Goal: Task Accomplishment & Management: Manage account settings

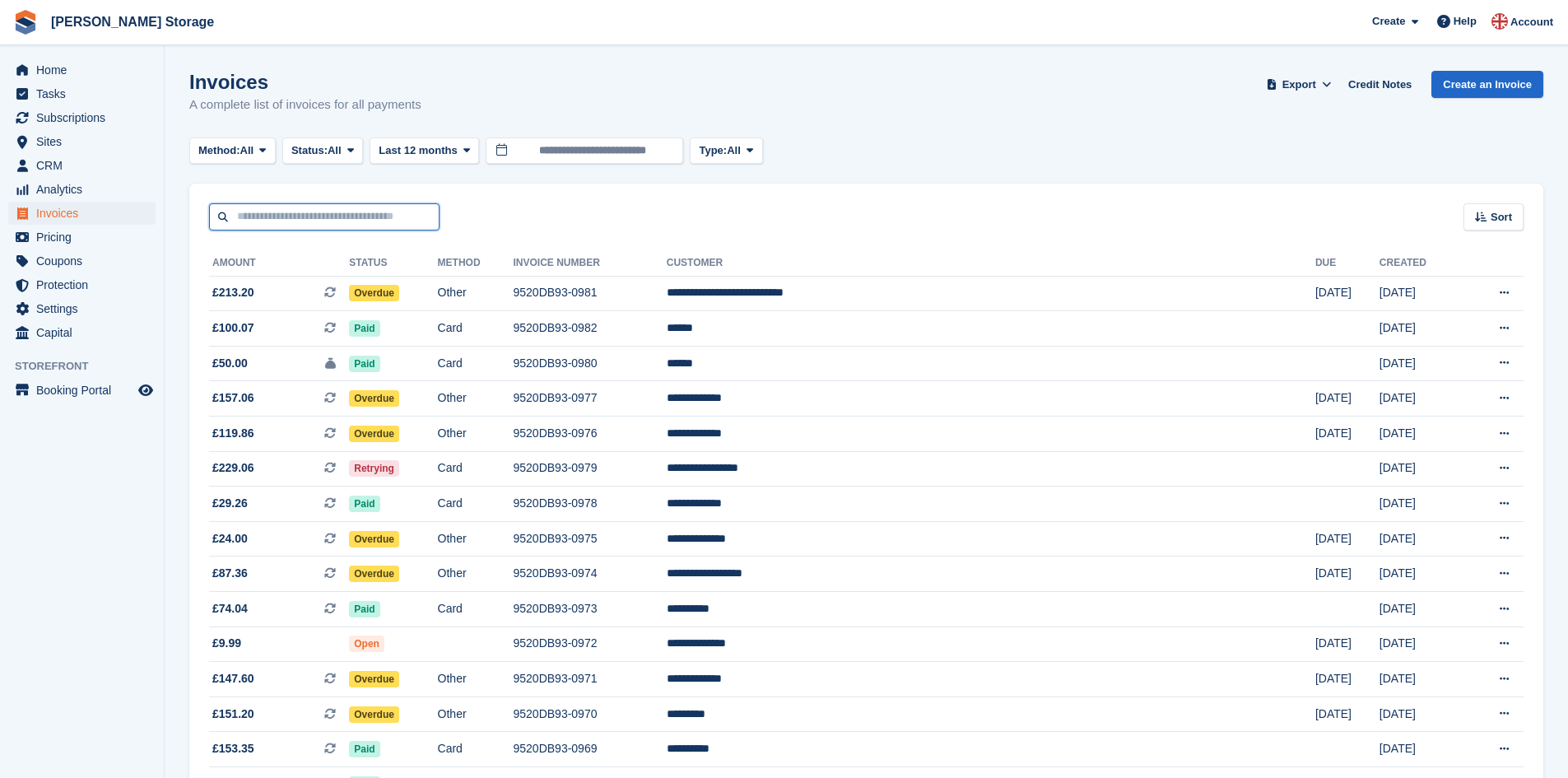
click at [326, 214] on input "text" at bounding box center [324, 217] width 231 height 27
type input "*****"
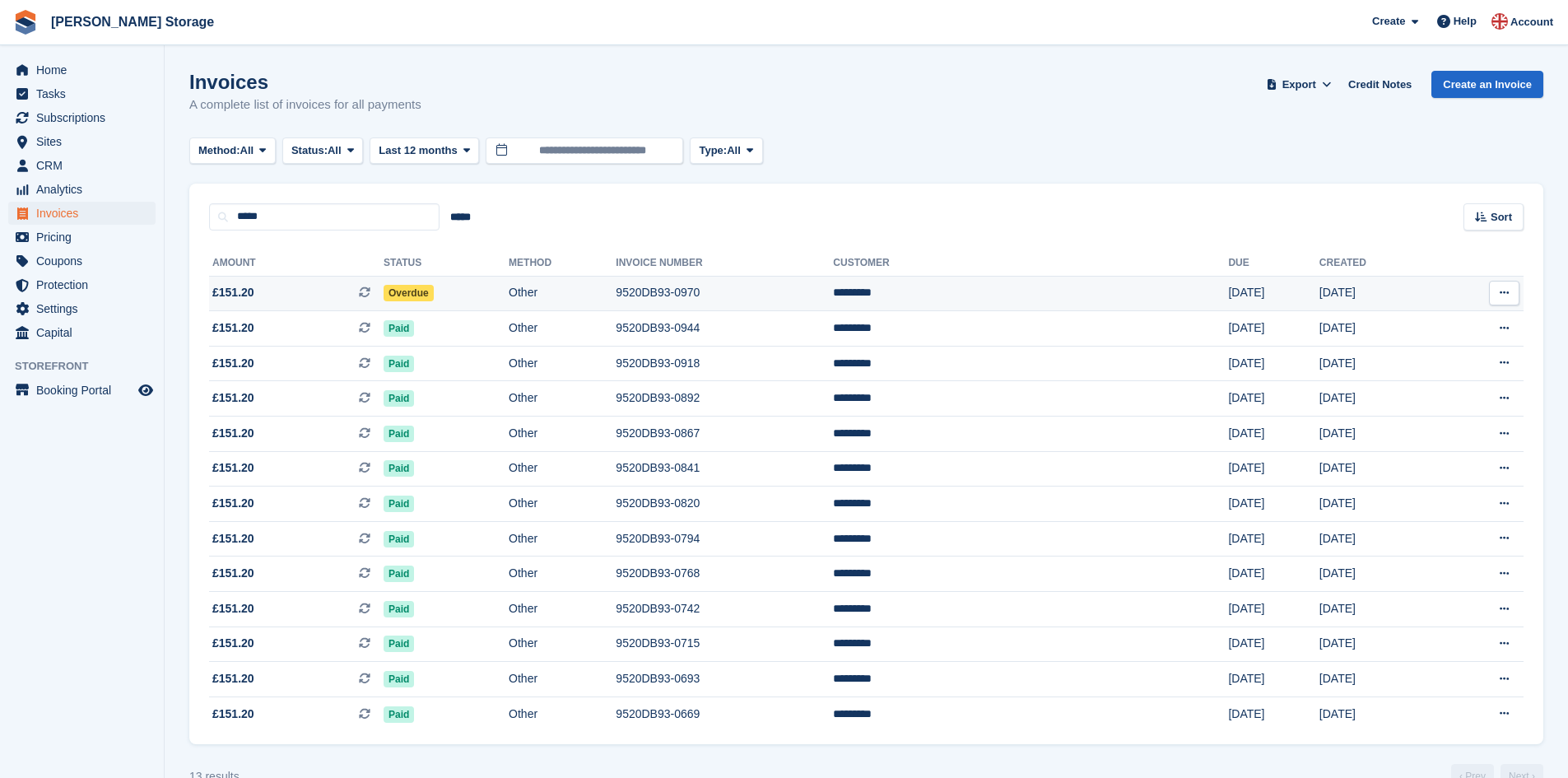
click at [509, 294] on td "Overdue" at bounding box center [445, 293] width 125 height 35
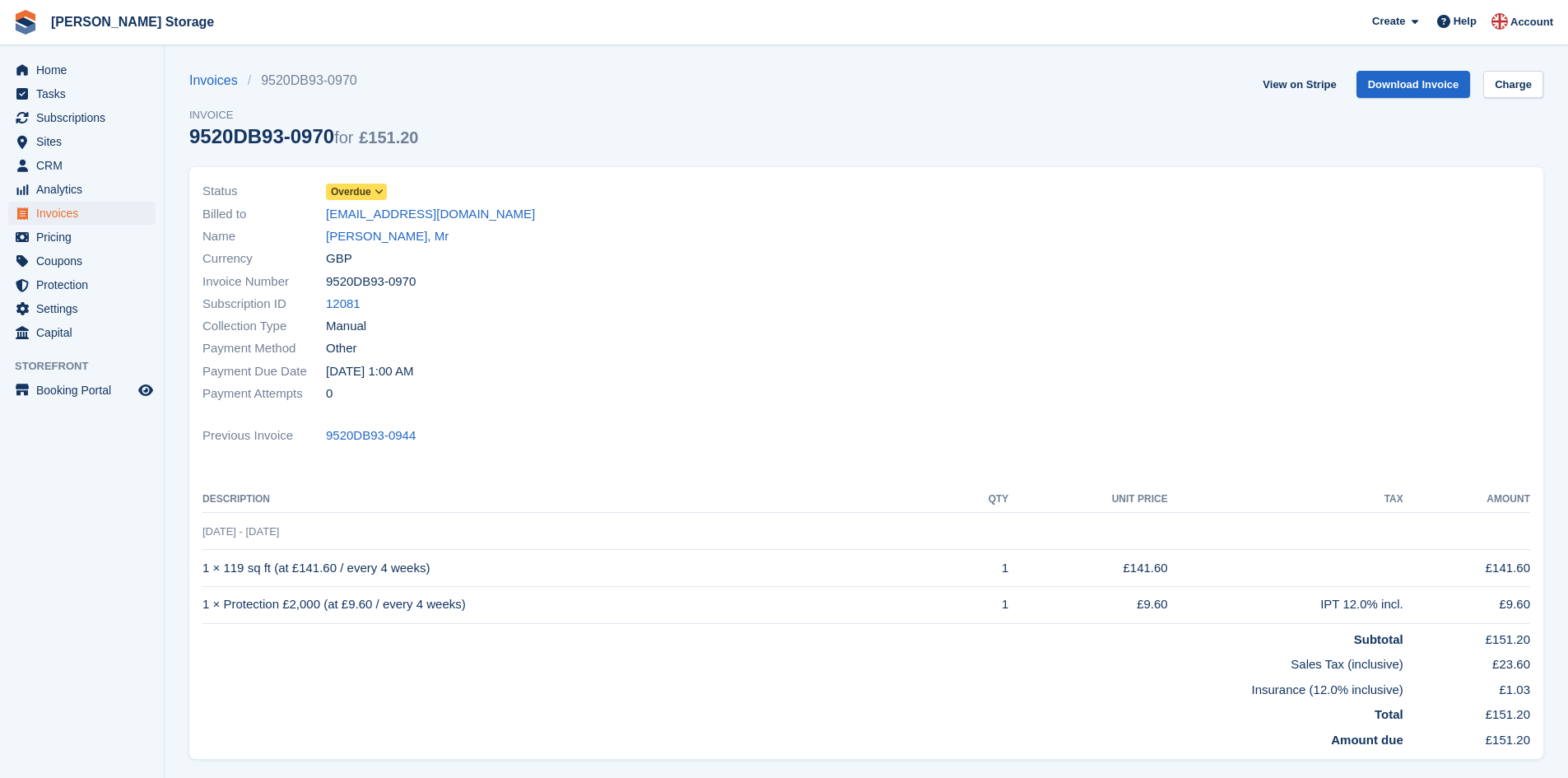
click at [377, 189] on icon at bounding box center [378, 192] width 9 height 10
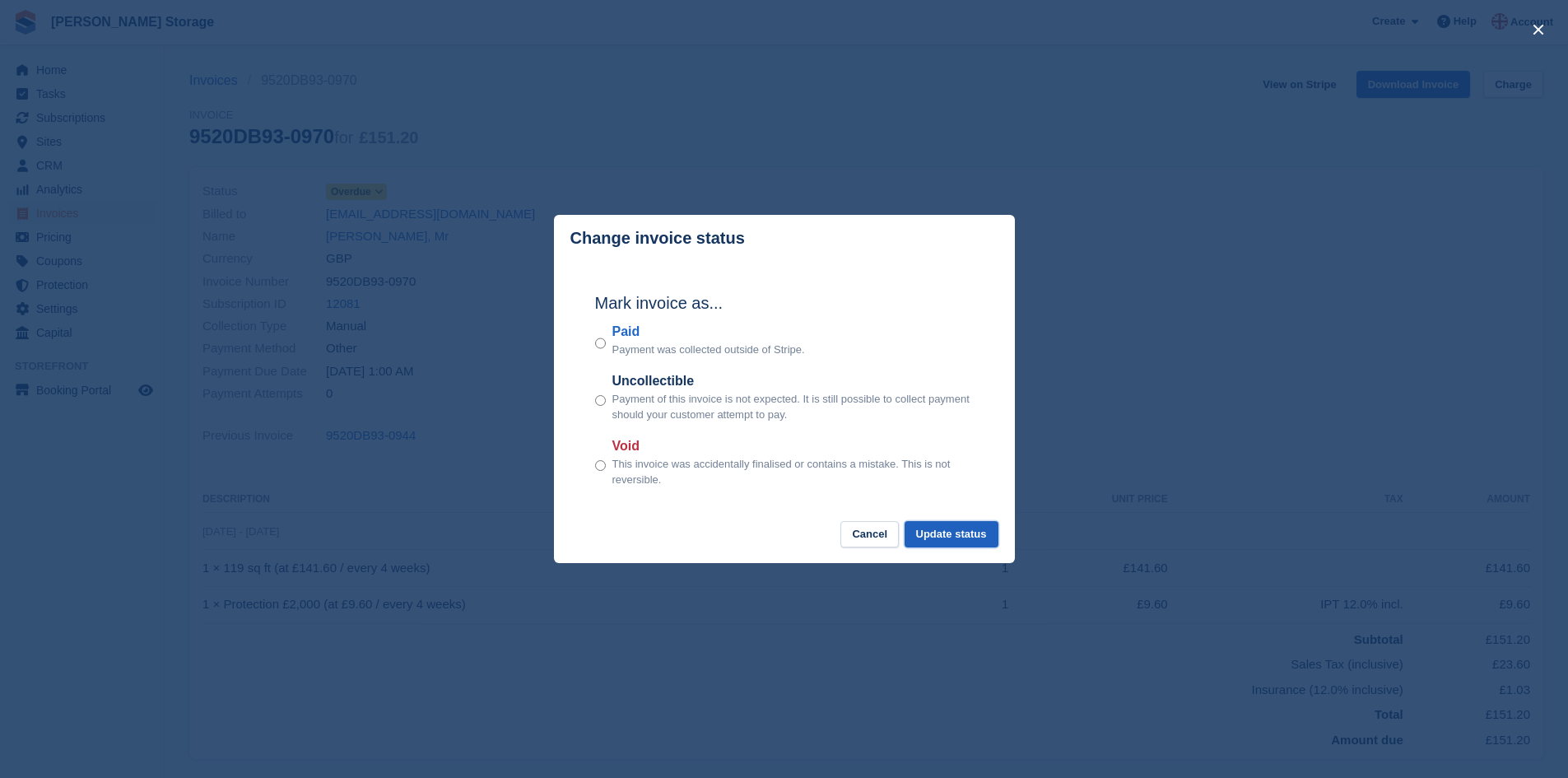
click at [988, 547] on button "Update status" at bounding box center [951, 535] width 93 height 27
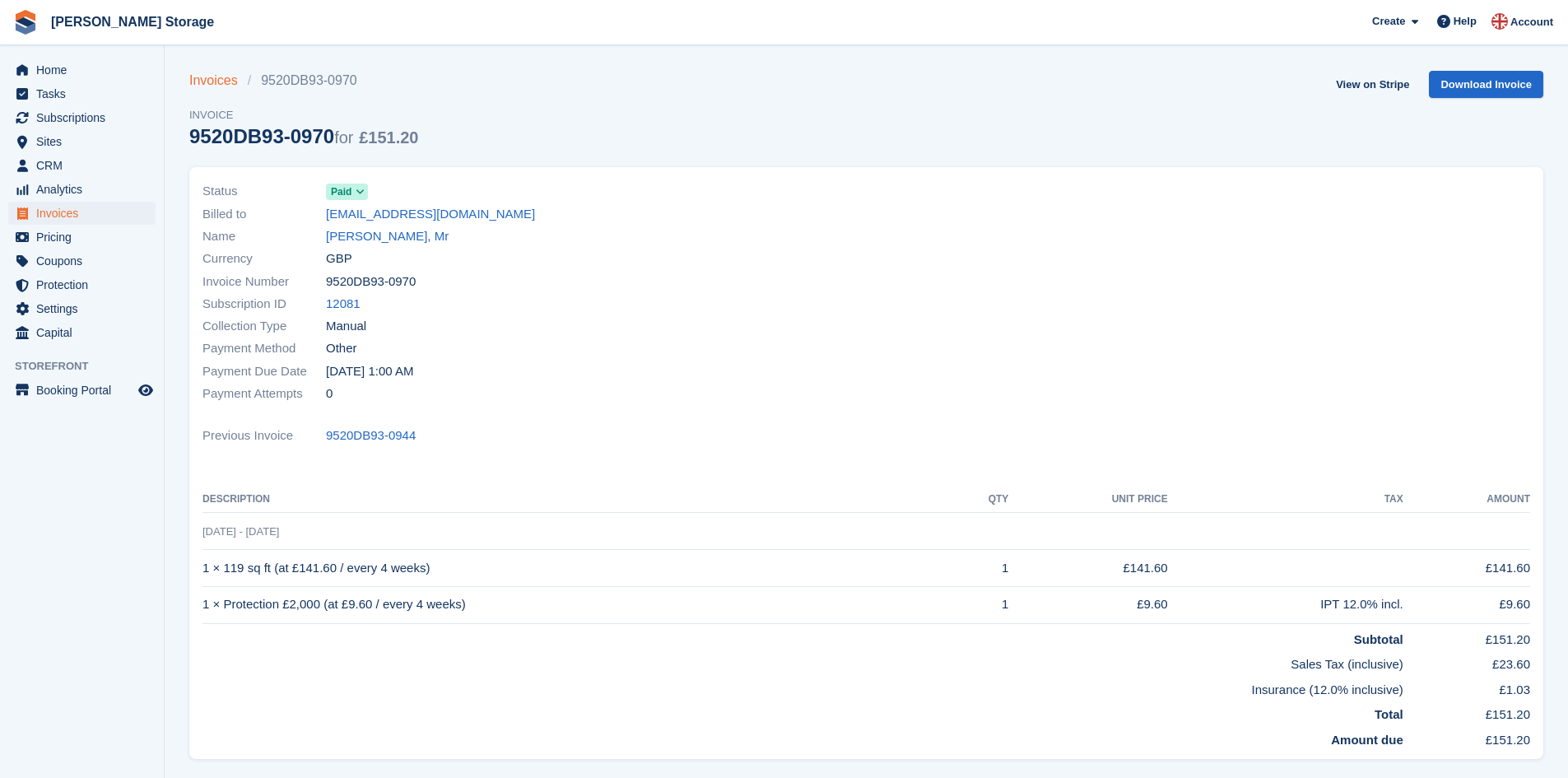
click at [210, 78] on link "Invoices" at bounding box center [219, 81] width 58 height 19
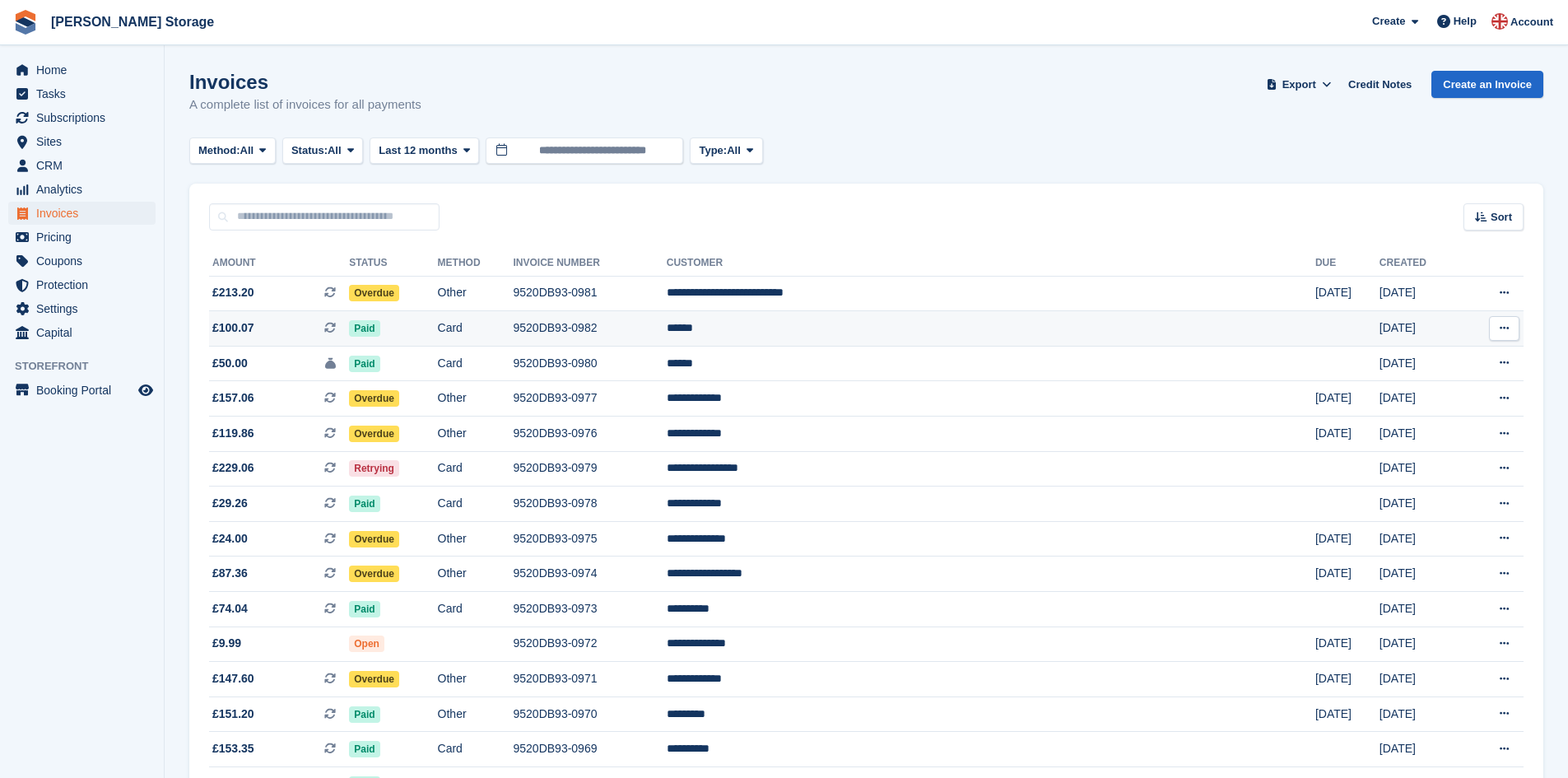
click at [514, 331] on td "Card" at bounding box center [476, 329] width 76 height 35
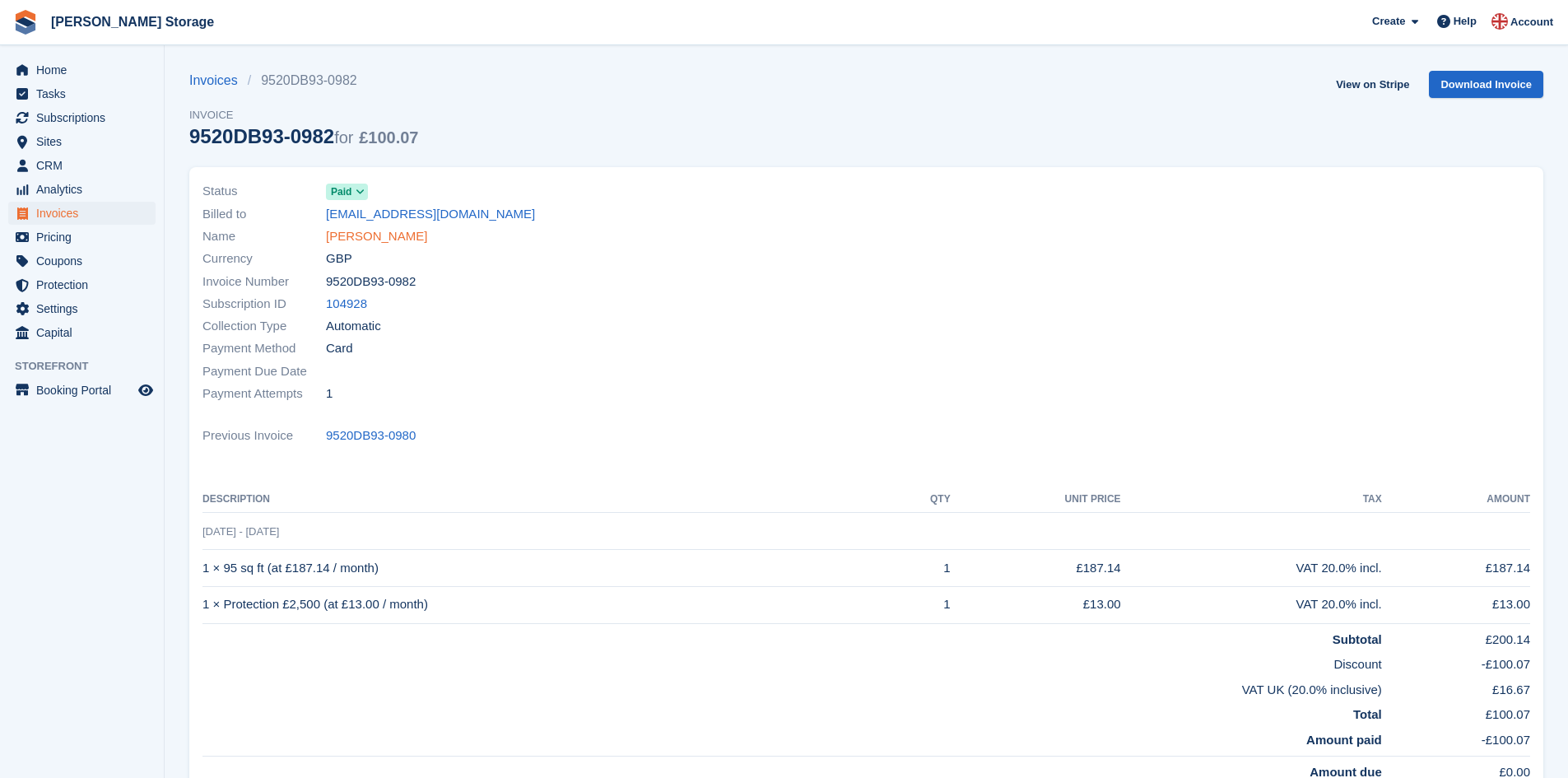
click at [341, 238] on link "[PERSON_NAME]" at bounding box center [376, 236] width 101 height 18
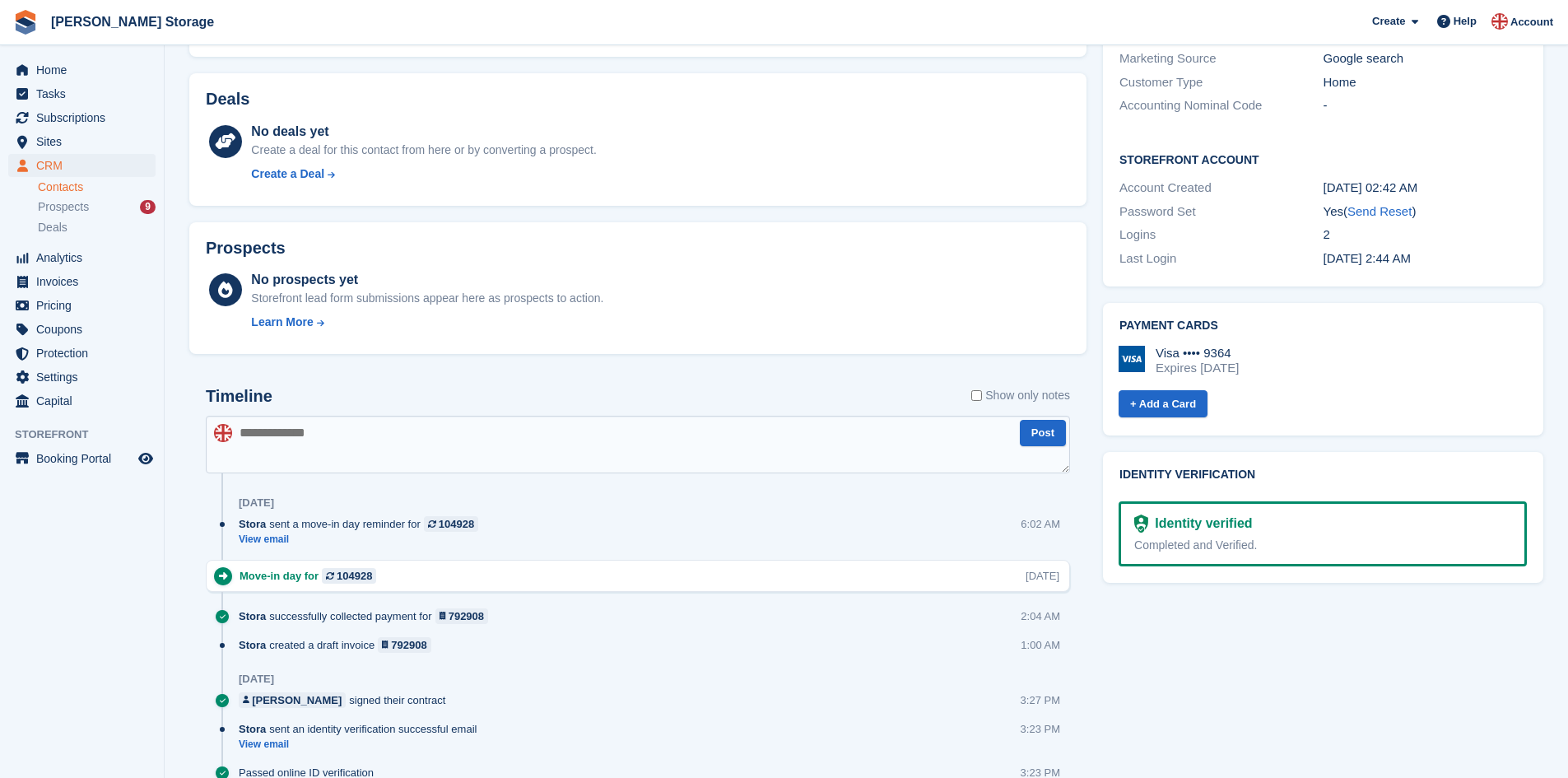
scroll to position [466, 0]
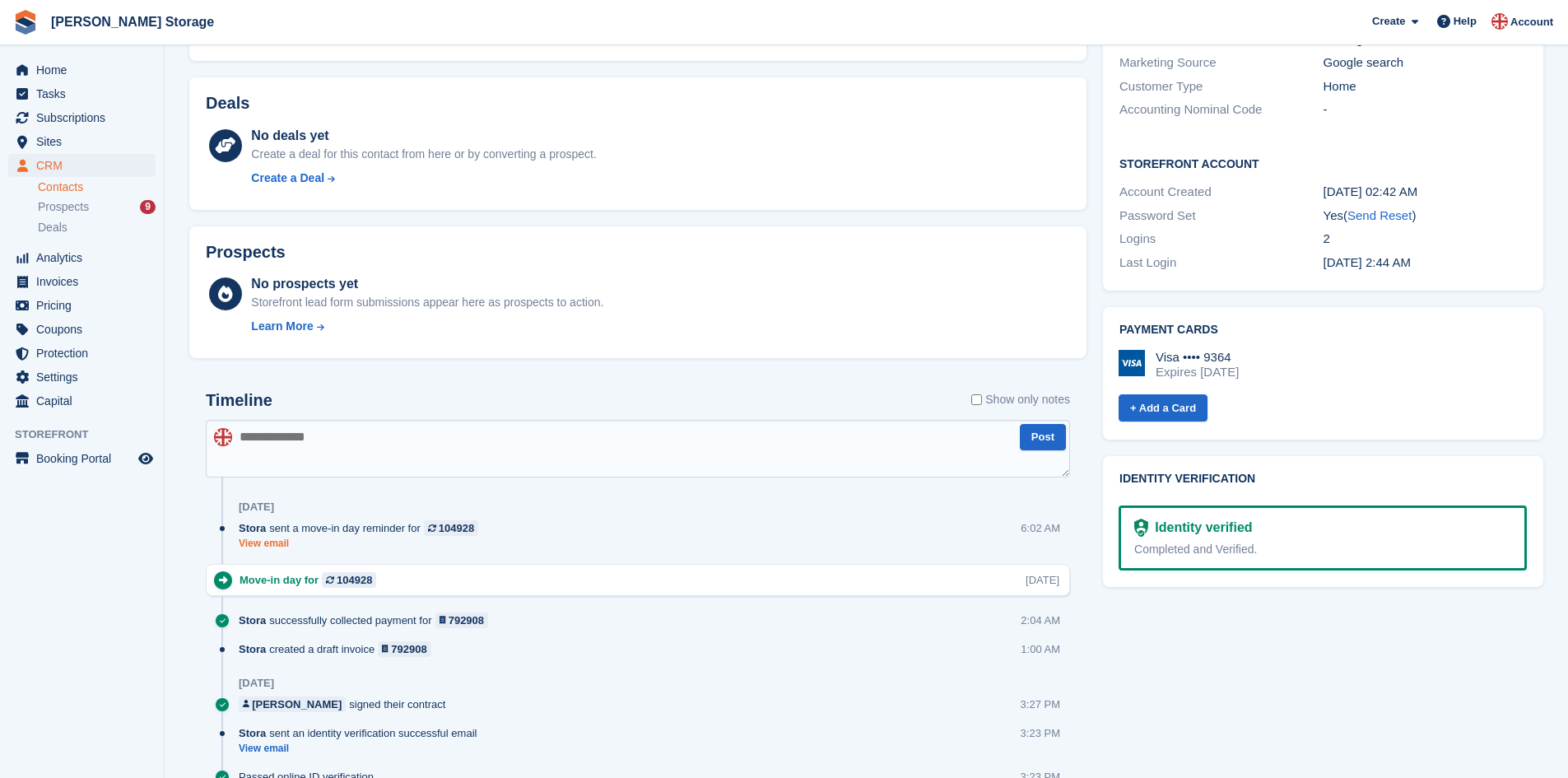
click at [255, 543] on link "View email" at bounding box center [362, 544] width 248 height 14
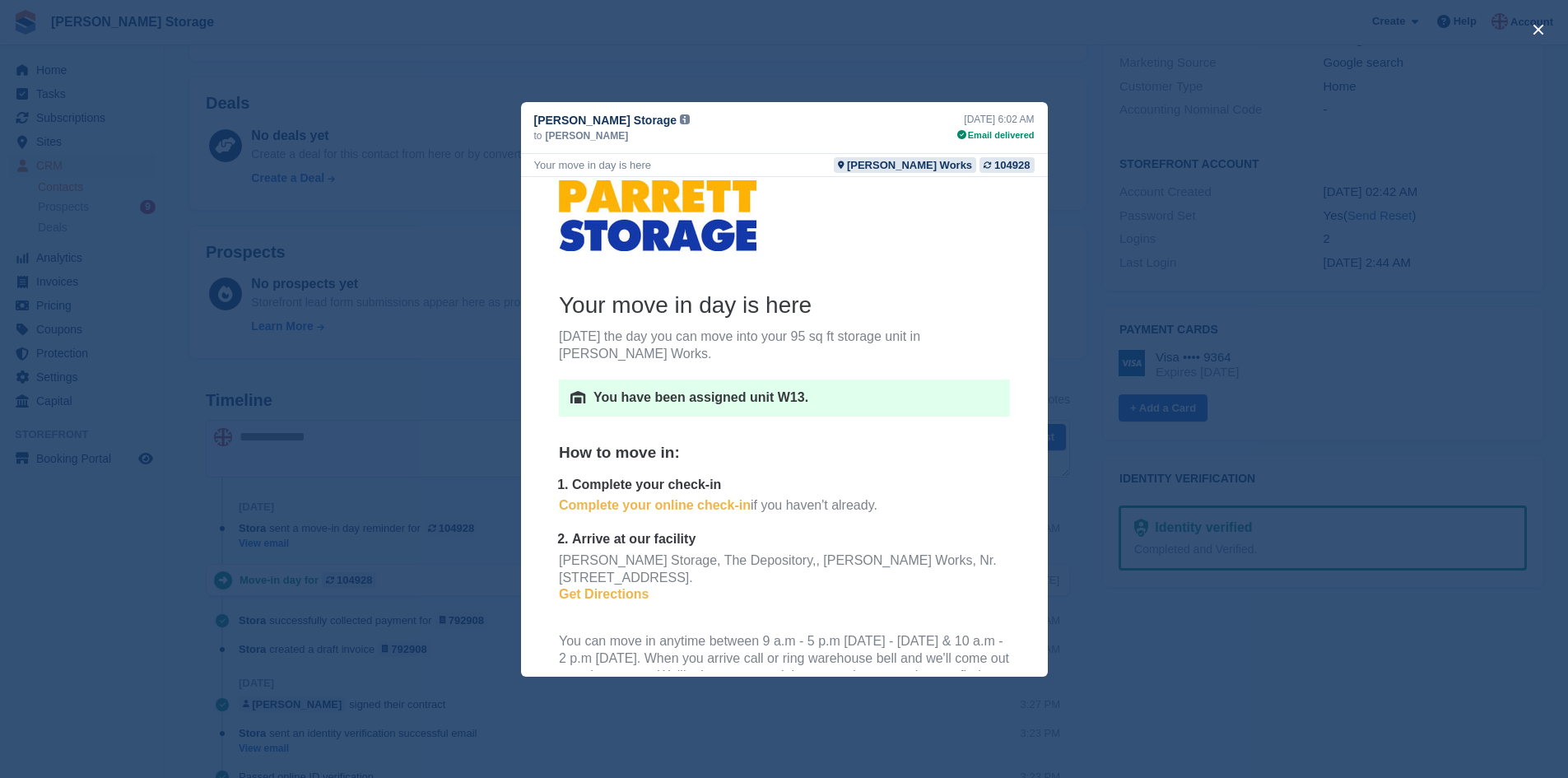
scroll to position [0, 0]
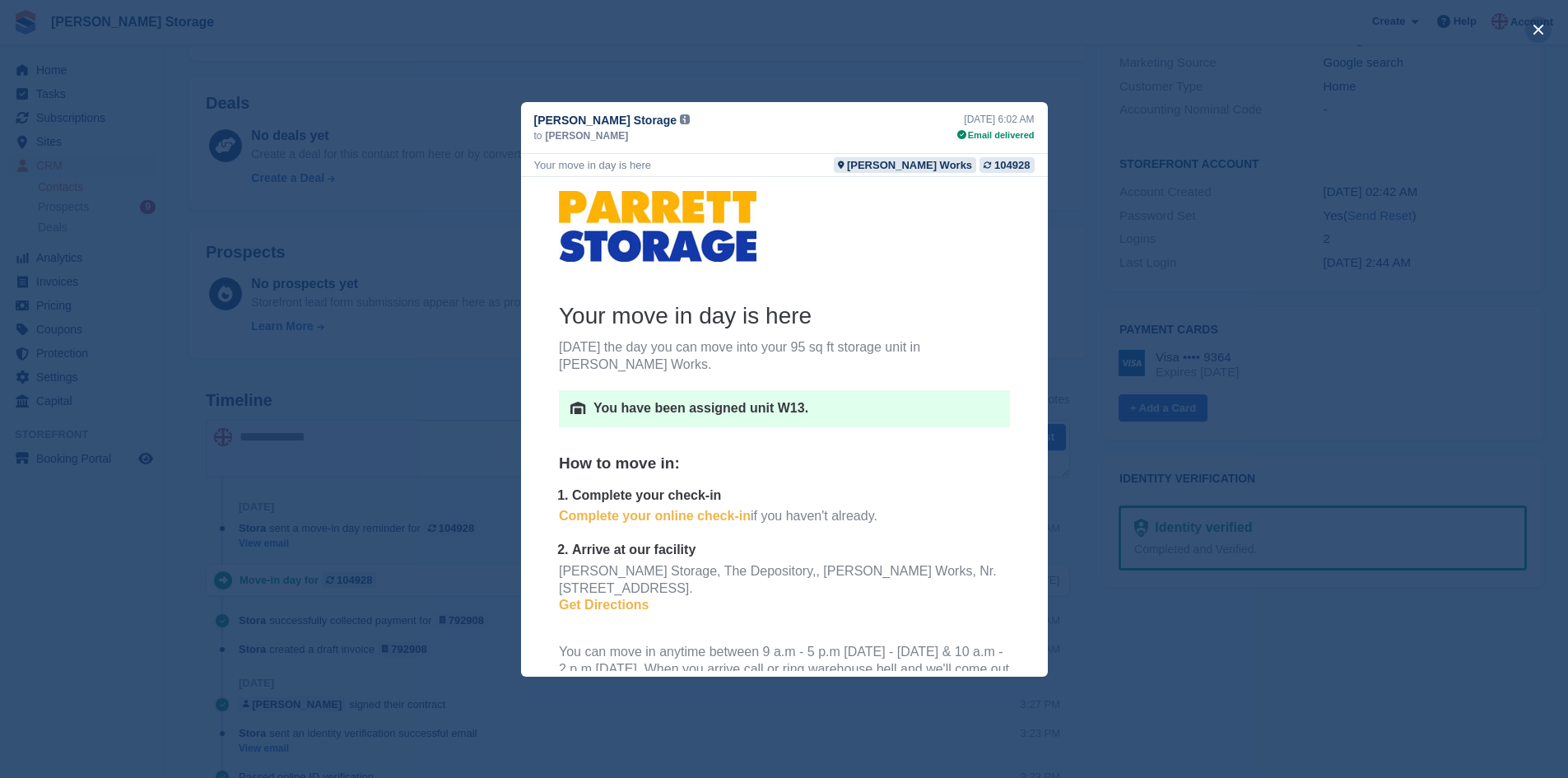
click at [1538, 29] on button "close" at bounding box center [1538, 29] width 26 height 26
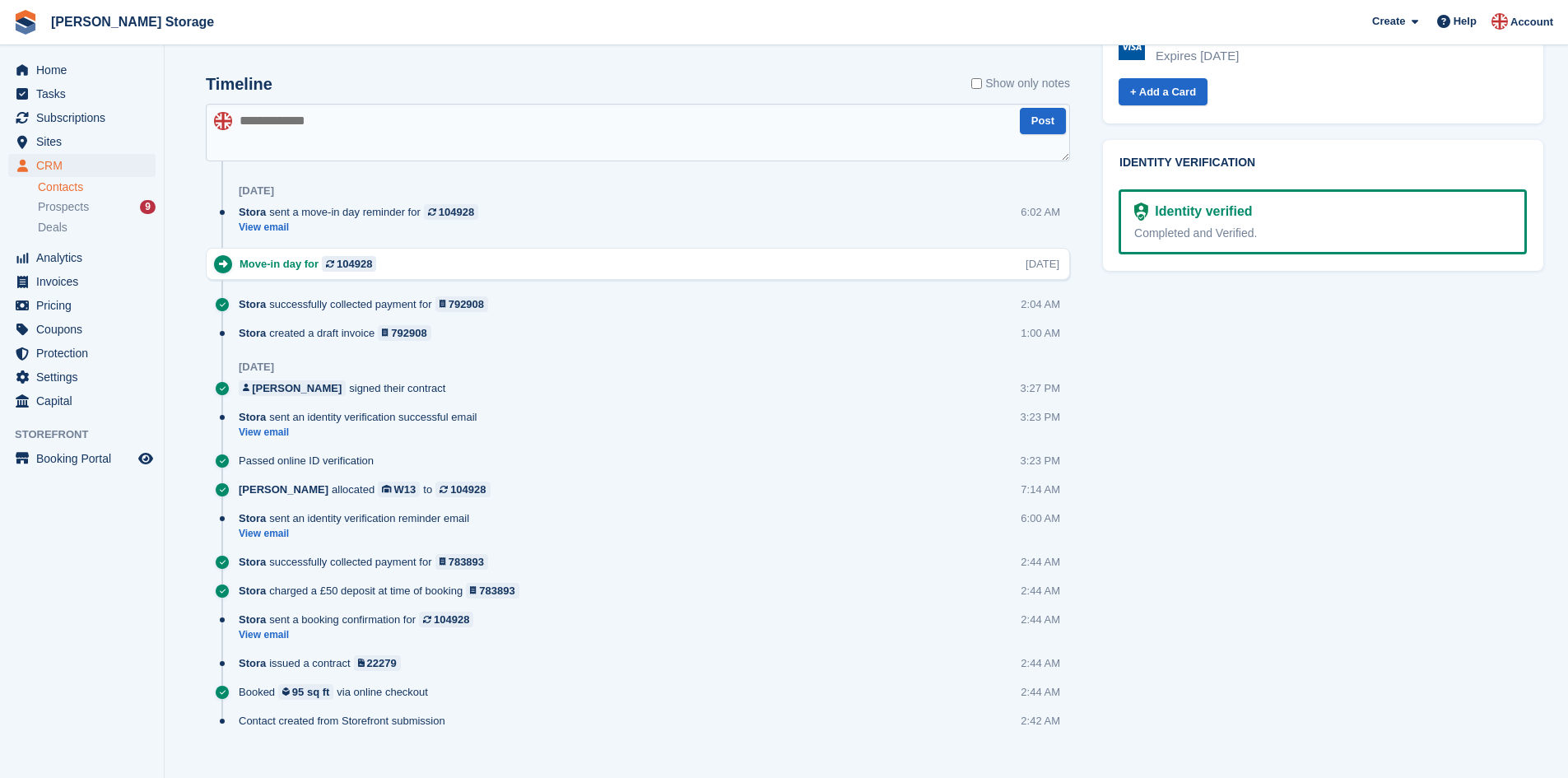
scroll to position [805, 0]
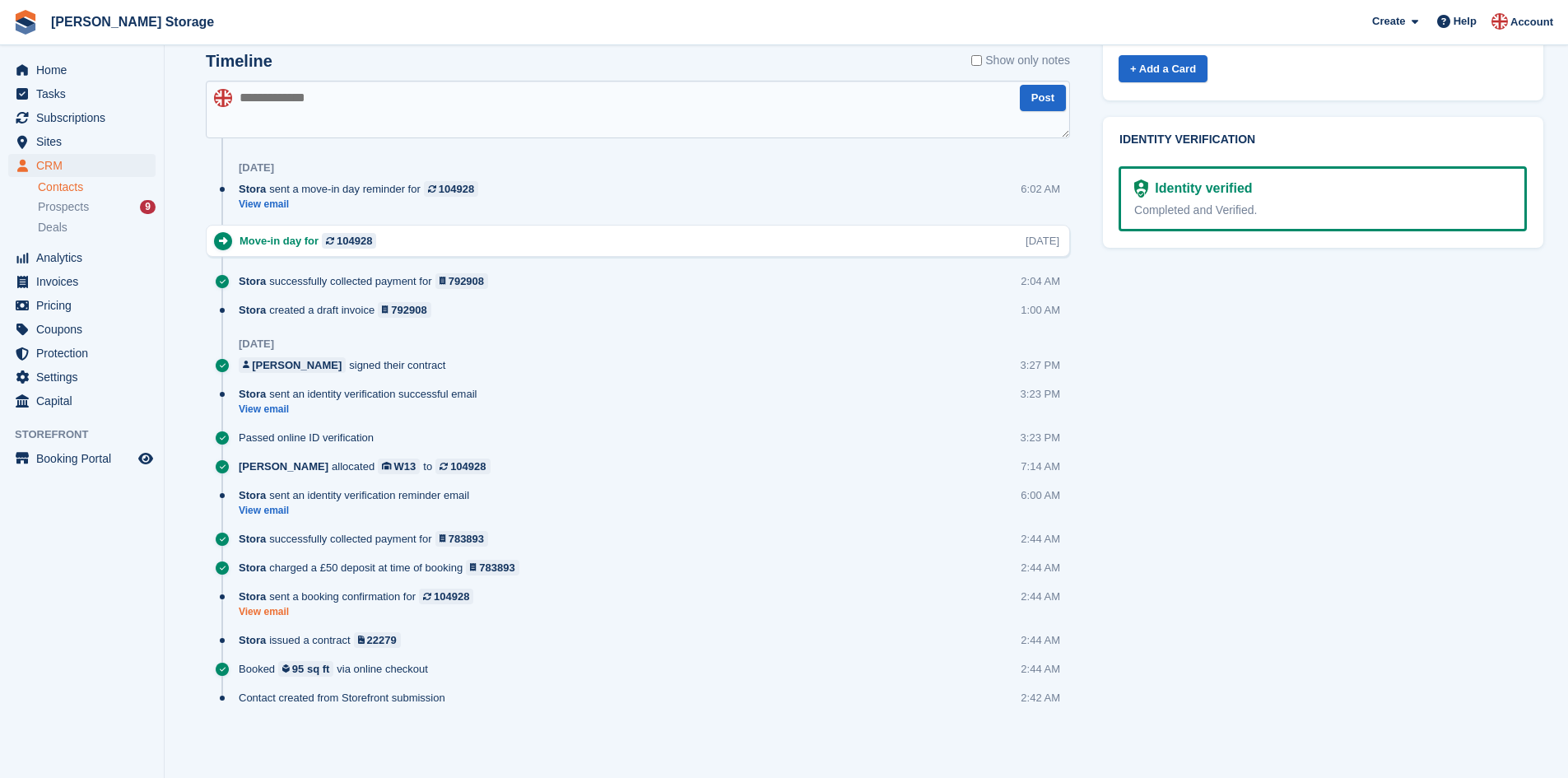
click at [275, 612] on link "View email" at bounding box center [360, 612] width 243 height 14
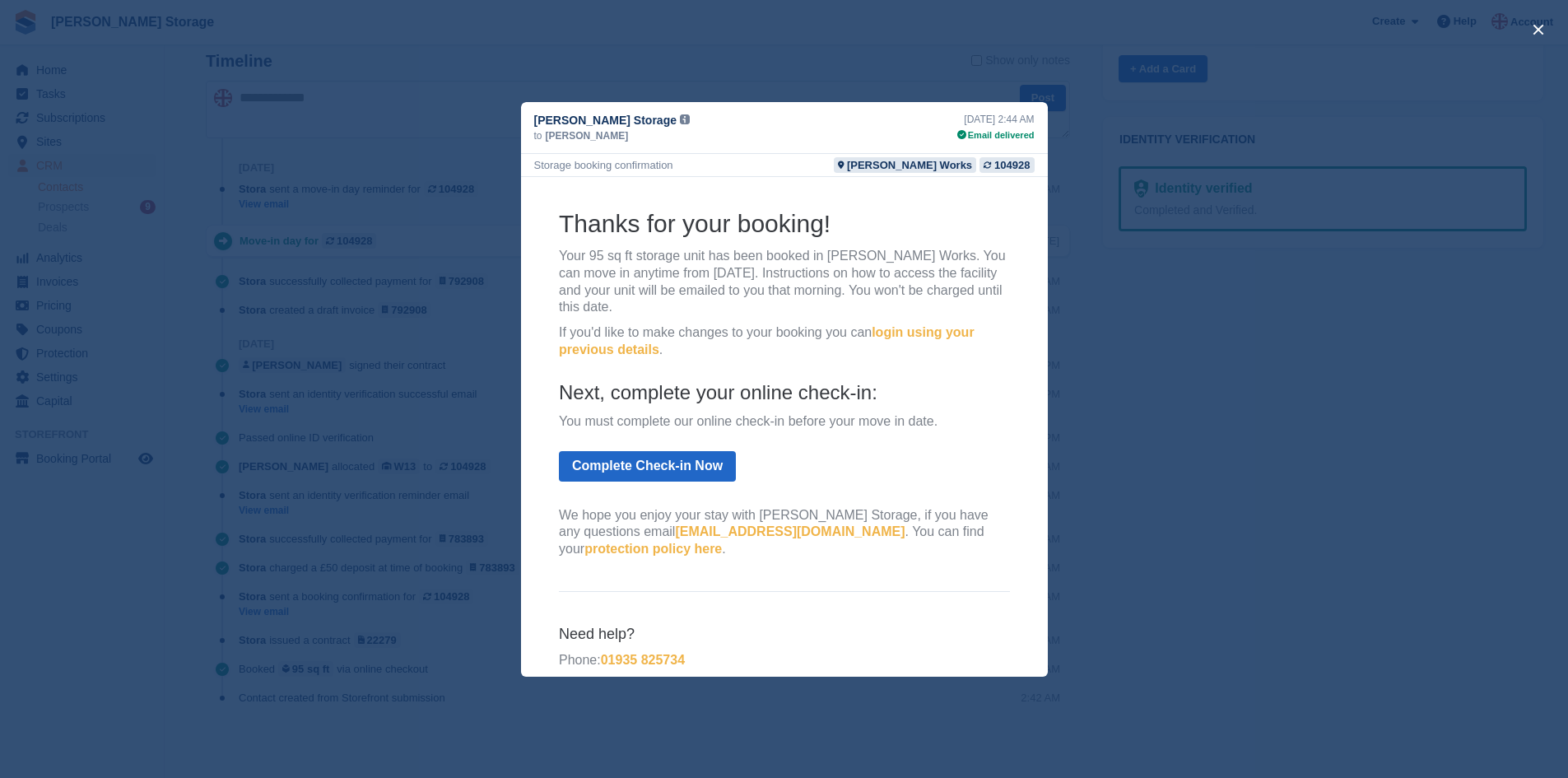
scroll to position [0, 0]
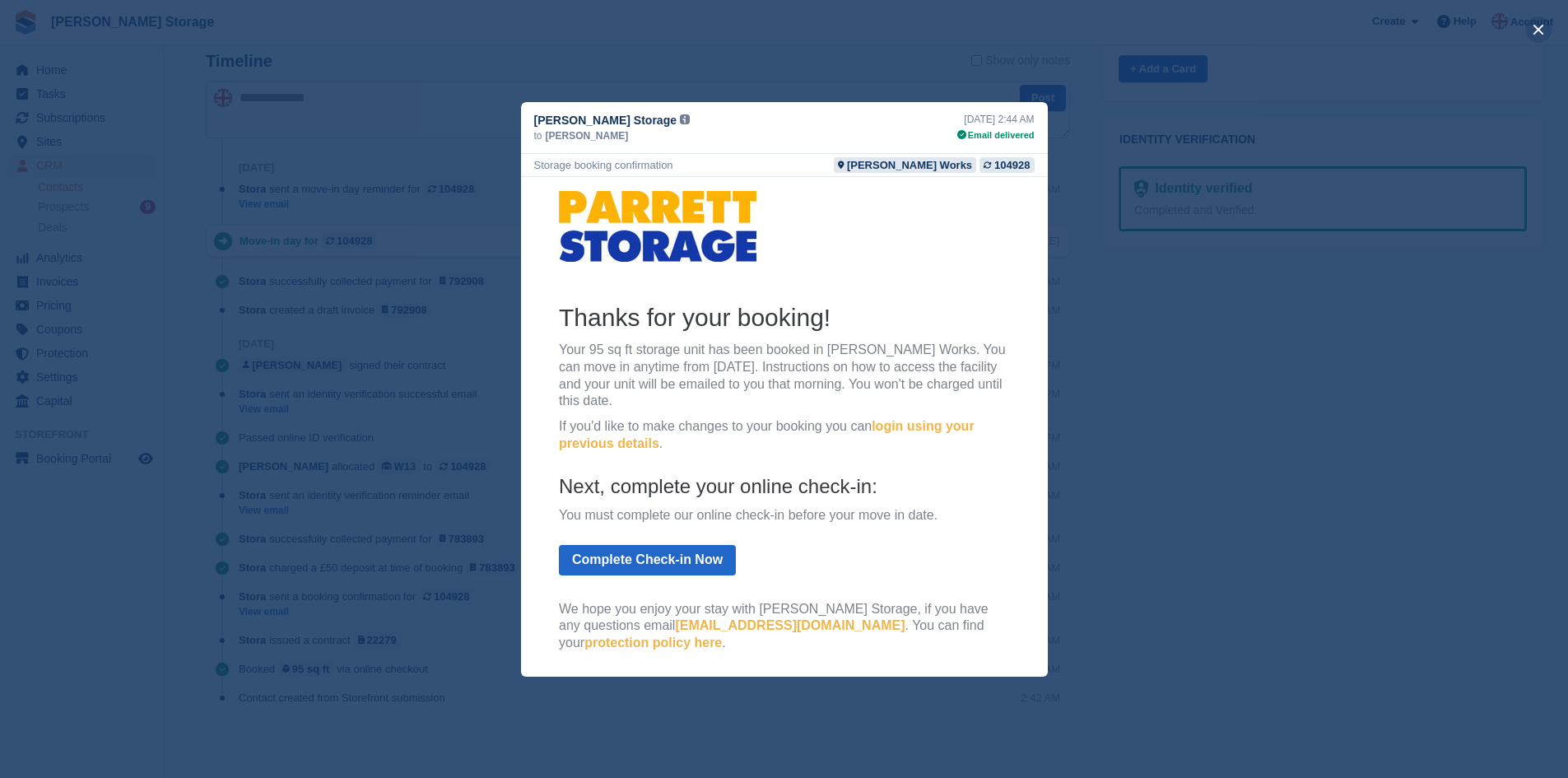
click at [1543, 32] on button "close" at bounding box center [1538, 29] width 26 height 26
